Goal: Information Seeking & Learning: Learn about a topic

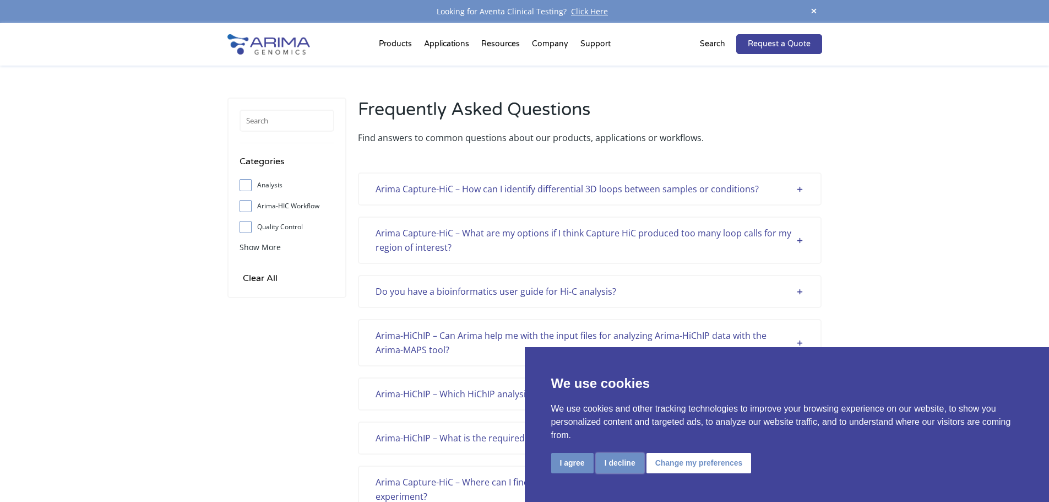
click at [616, 467] on button "I decline" at bounding box center [620, 463] width 48 height 20
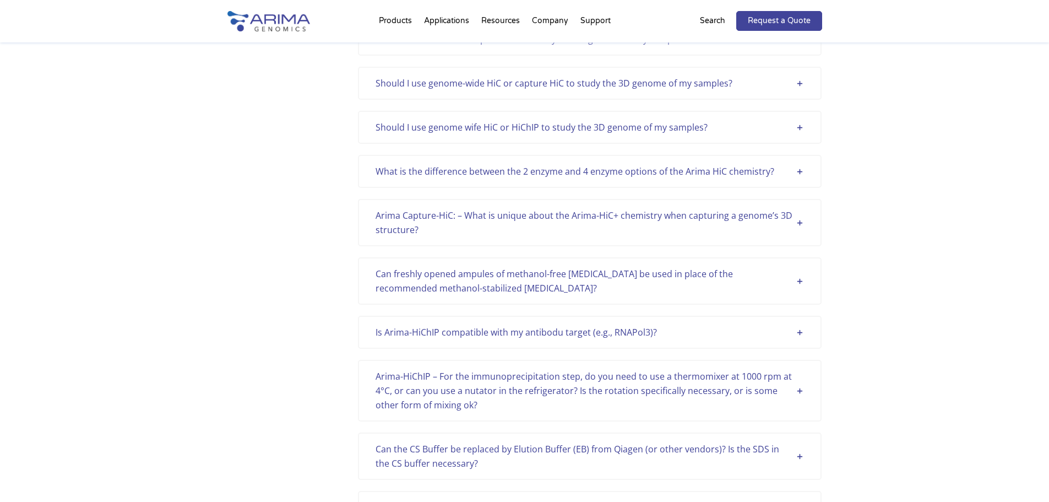
scroll to position [1498, 0]
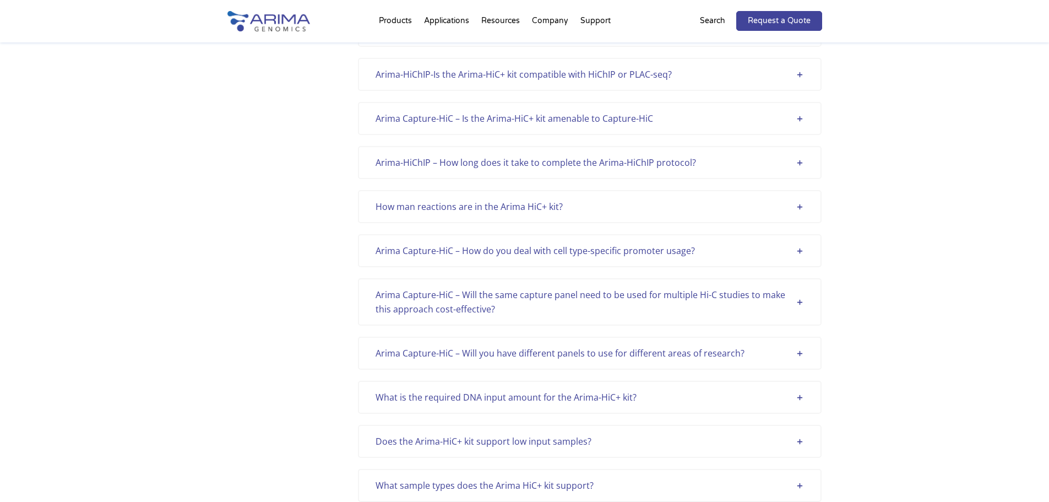
scroll to position [2535, 0]
click at [542, 296] on div "Arima Capture-HiC – Will the same capture panel need to be used for multiple Hi…" at bounding box center [590, 302] width 429 height 29
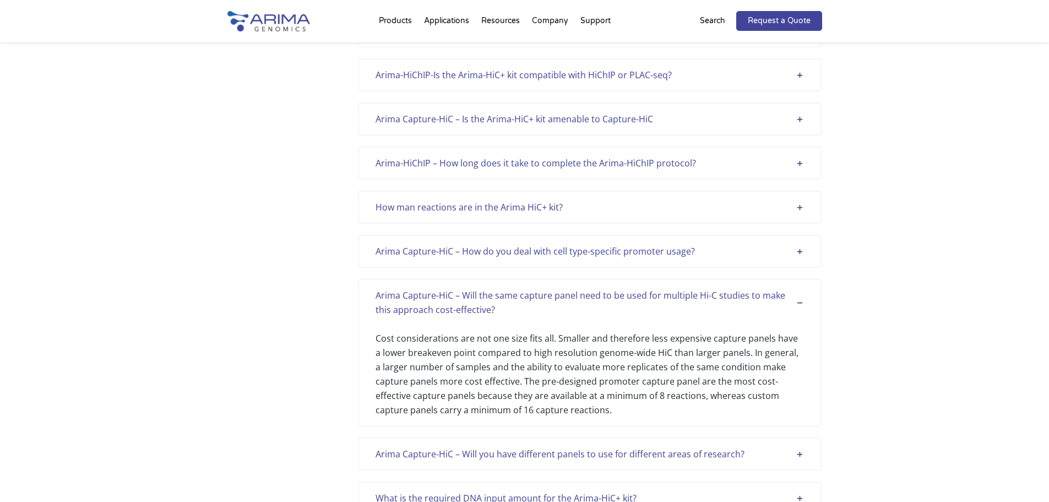
click at [545, 246] on div "Arima Capture-HiC – How do you deal with cell type-specific promoter usage?" at bounding box center [590, 251] width 429 height 14
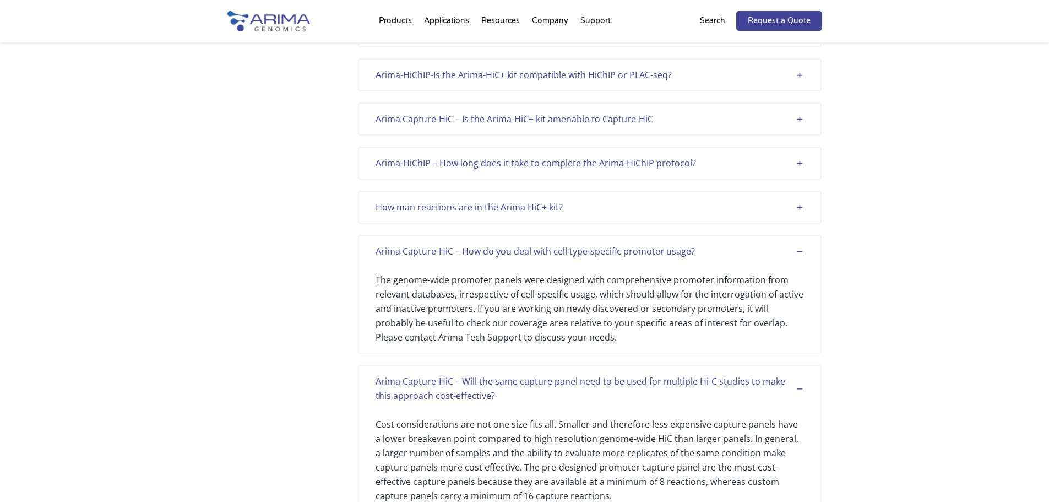
click at [543, 204] on div "How man reactions are in the Arima HiC+ kit?" at bounding box center [590, 207] width 429 height 14
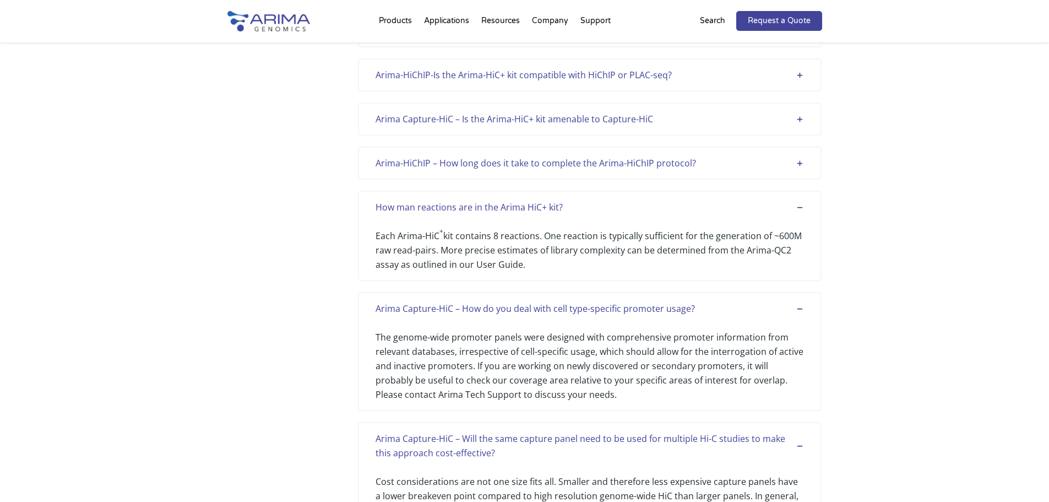
click at [529, 166] on div "Arima-HiChIP – How long does it take to complete the Arima-HiChIP protocol?" at bounding box center [590, 163] width 429 height 14
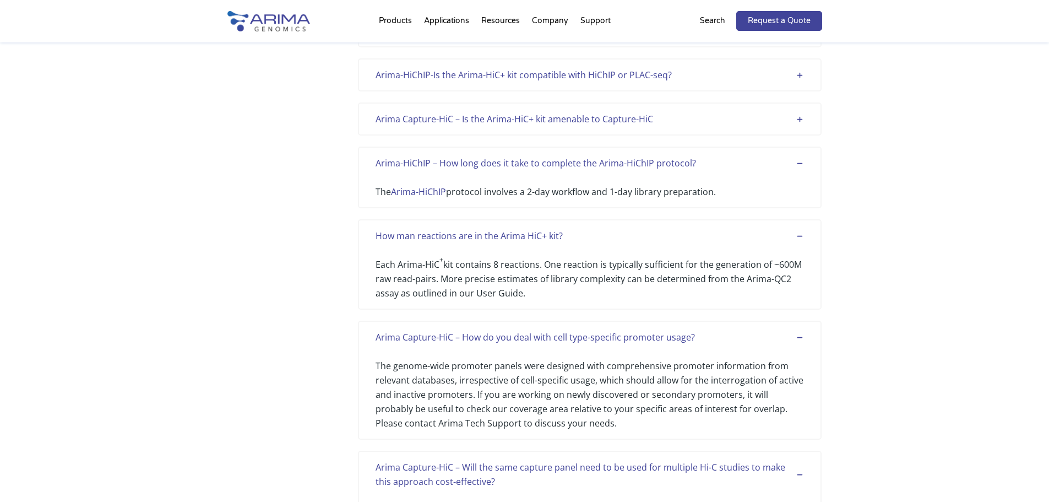
click at [519, 123] on div "Arima Capture-HiC – Is the Arima-HiC+ kit amenable to Capture-HiC" at bounding box center [590, 119] width 429 height 14
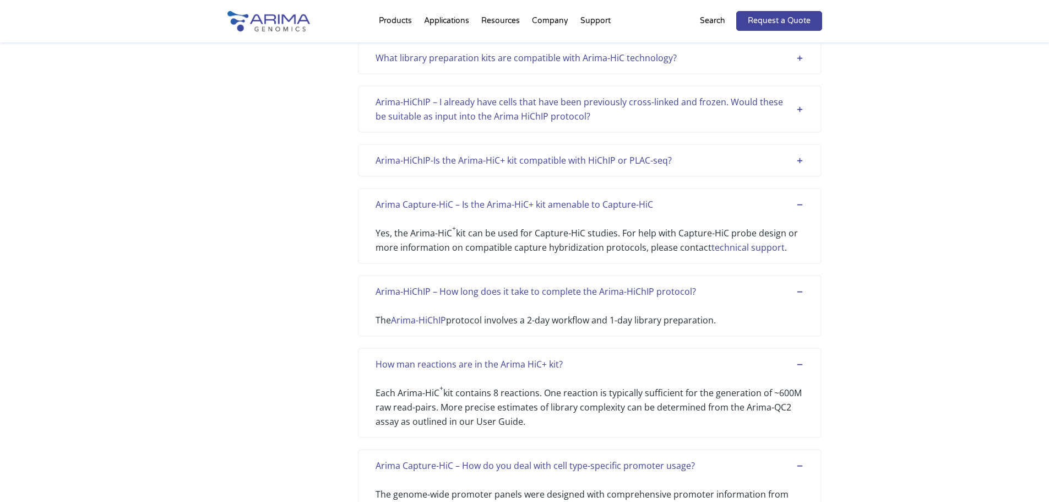
scroll to position [2447, 0]
click at [528, 162] on div "Arima-HiChIP-Is the Arima-HiC+ kit compatible with HiChIP or PLAC-seq?" at bounding box center [590, 163] width 429 height 14
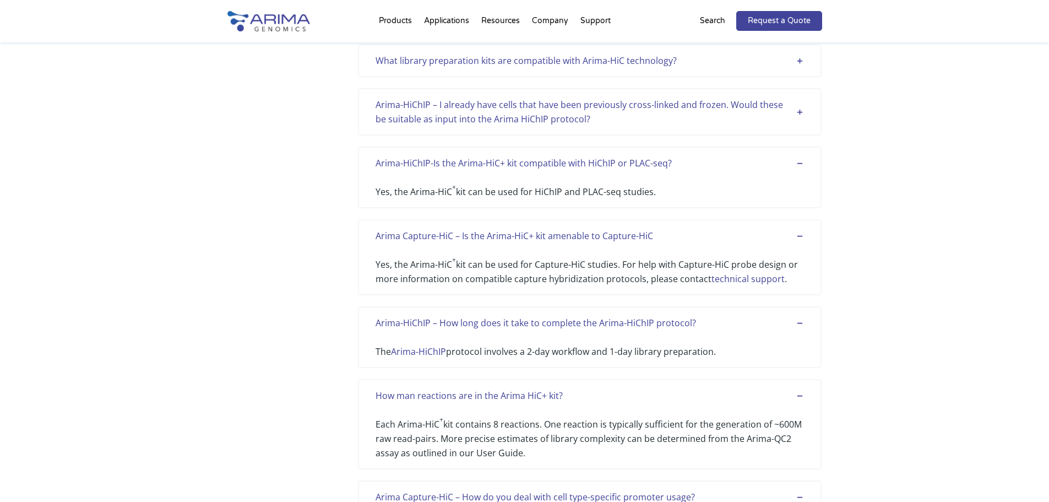
click at [528, 115] on div "Arima-HiChIP – I already have cells that have been previously cross-linked and …" at bounding box center [590, 111] width 429 height 29
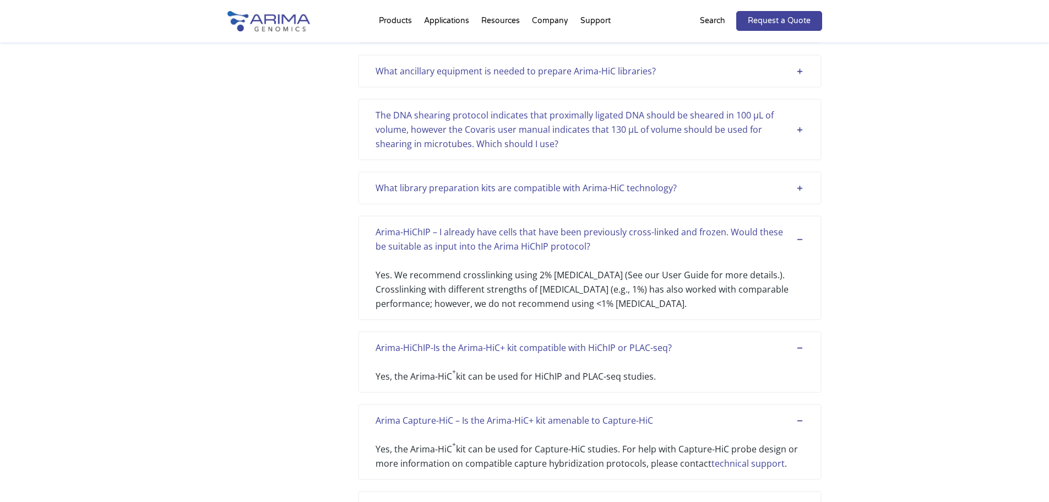
scroll to position [2315, 0]
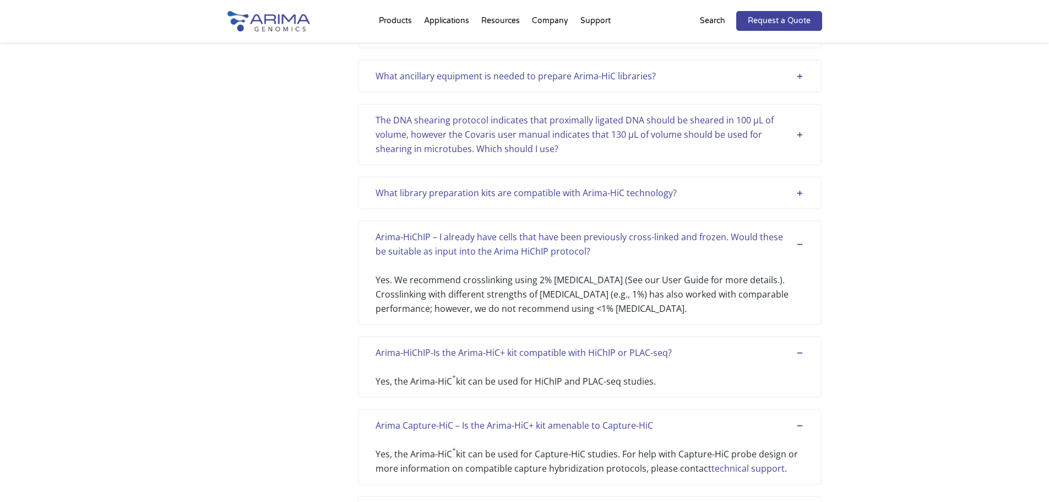
click at [532, 178] on div "What library preparation kits are compatible with Arima-HiC technology? Arima c…" at bounding box center [590, 192] width 464 height 33
click at [531, 138] on div "The DNA shearing protocol indicates that proximally ligated DNA should be shear…" at bounding box center [590, 134] width 429 height 43
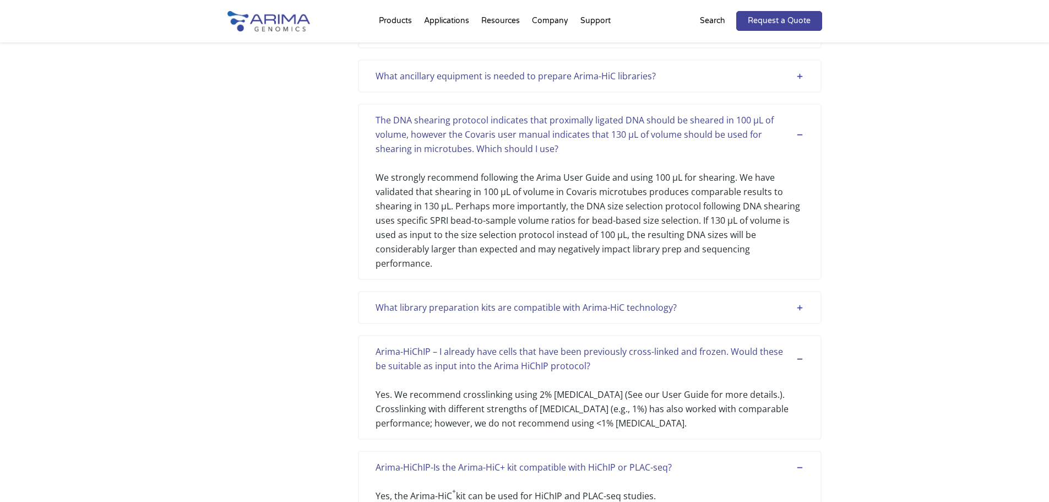
click at [538, 84] on div "What ancillary equipment is needed to prepare Arima-HiC libraries? The preparat…" at bounding box center [590, 75] width 464 height 33
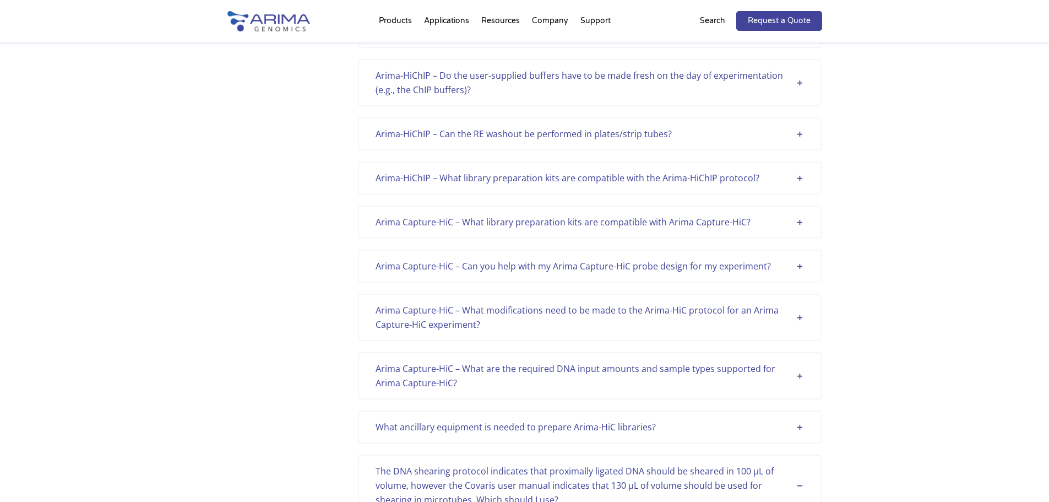
scroll to position [1964, 0]
click at [523, 140] on div "Arima-HiChIP – Can the RE washout be performed in plates/strip tubes?" at bounding box center [590, 134] width 429 height 14
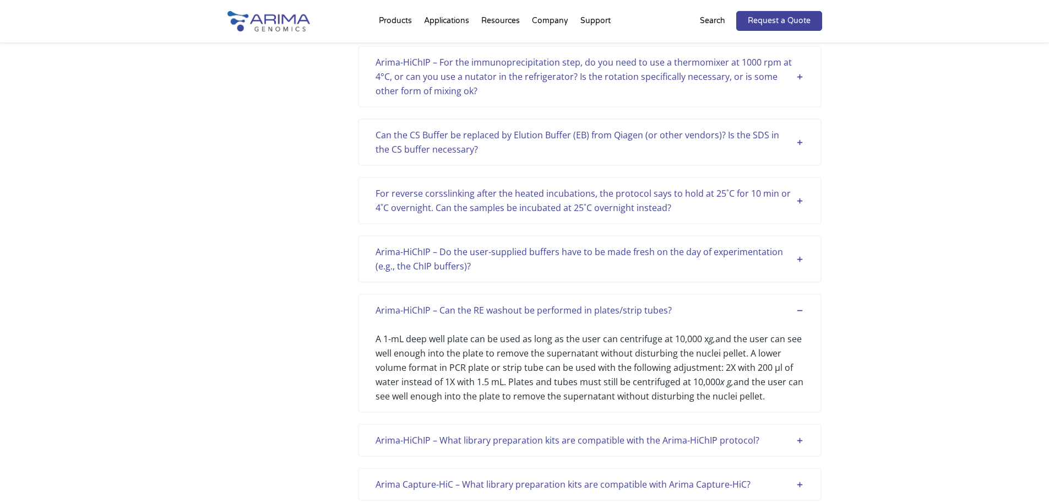
scroll to position [1787, 0]
click at [516, 154] on div "Can the CS Buffer be replaced by Elution Buffer (EB) from Qiagen (or other vend…" at bounding box center [590, 142] width 429 height 29
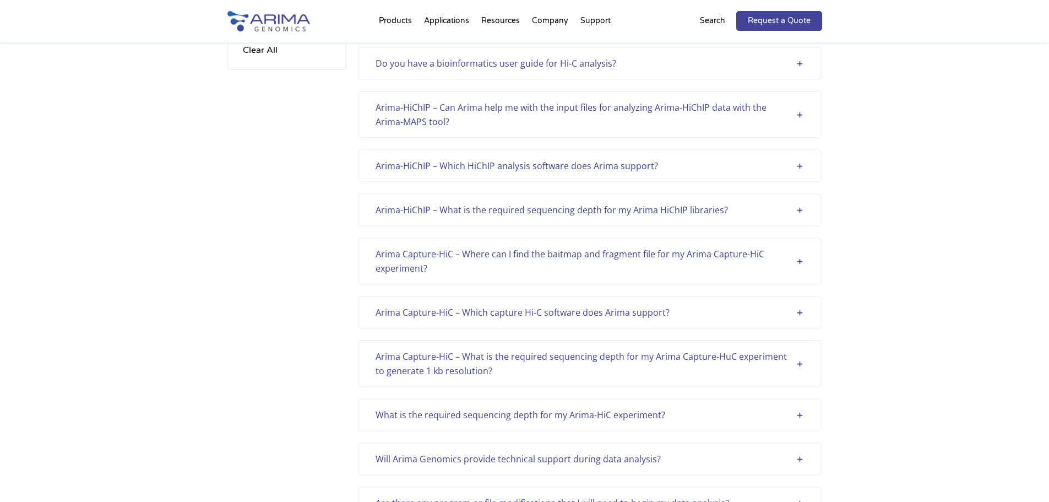
scroll to position [201, 0]
